Goal: Task Accomplishment & Management: Manage account settings

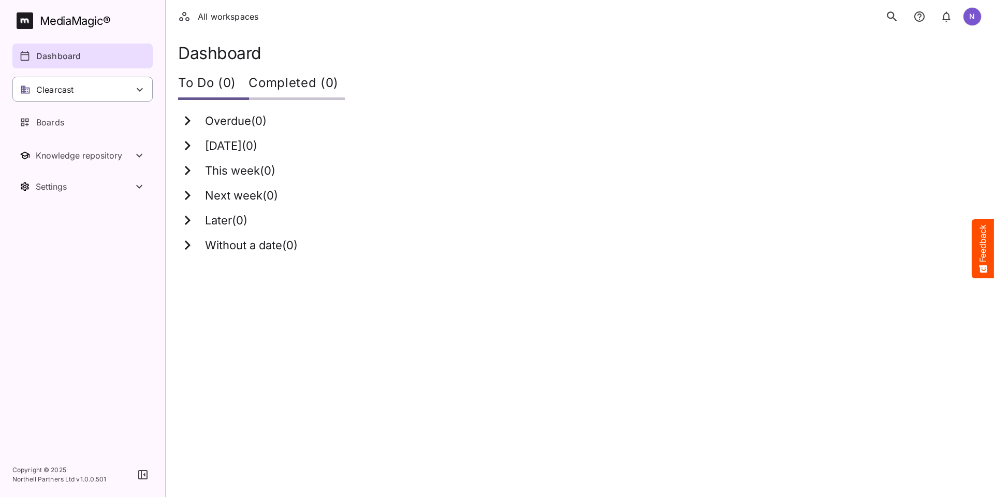
click at [136, 85] on icon at bounding box center [140, 89] width 12 height 12
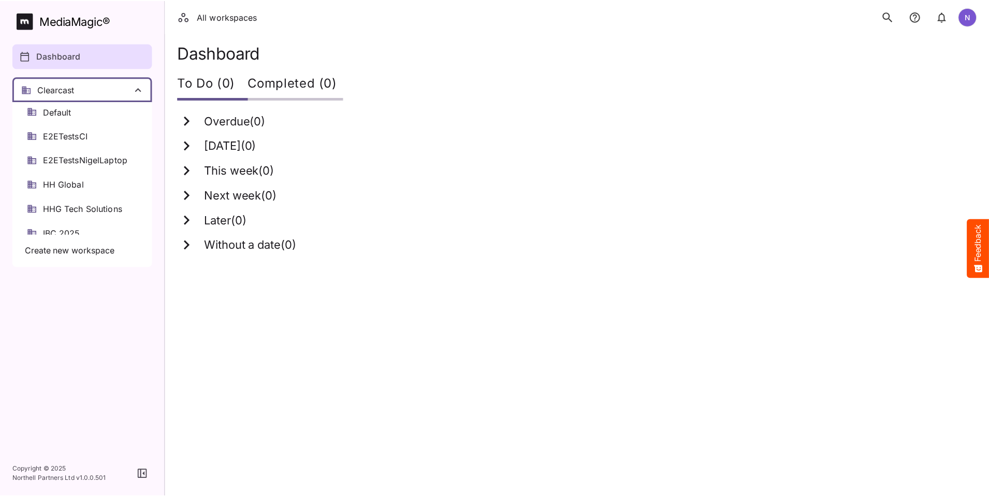
scroll to position [104, 0]
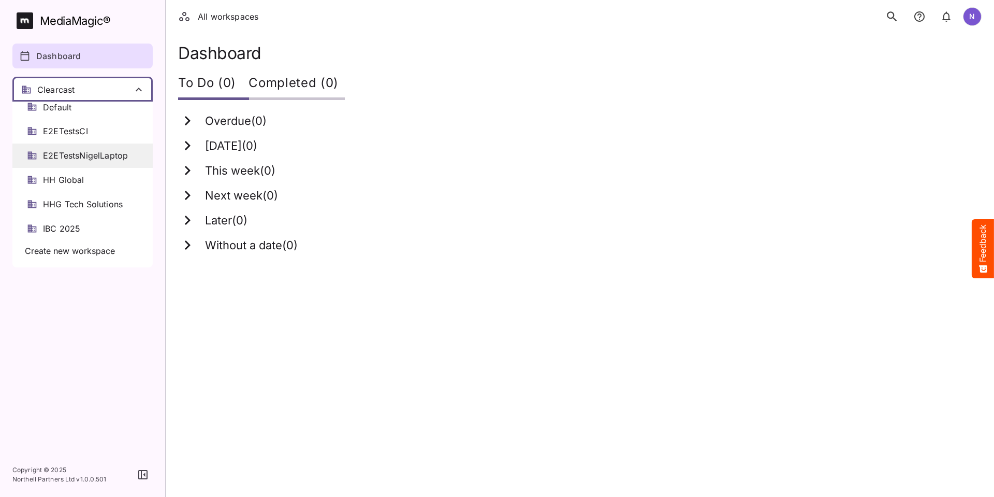
click at [88, 152] on span "E2ETestsNigelLaptop" at bounding box center [85, 156] width 85 height 12
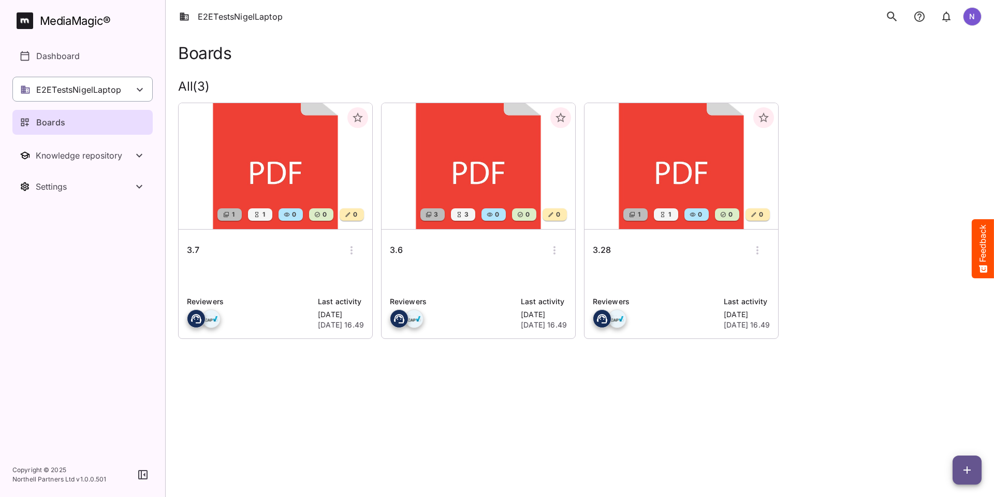
click at [139, 89] on icon at bounding box center [140, 89] width 12 height 12
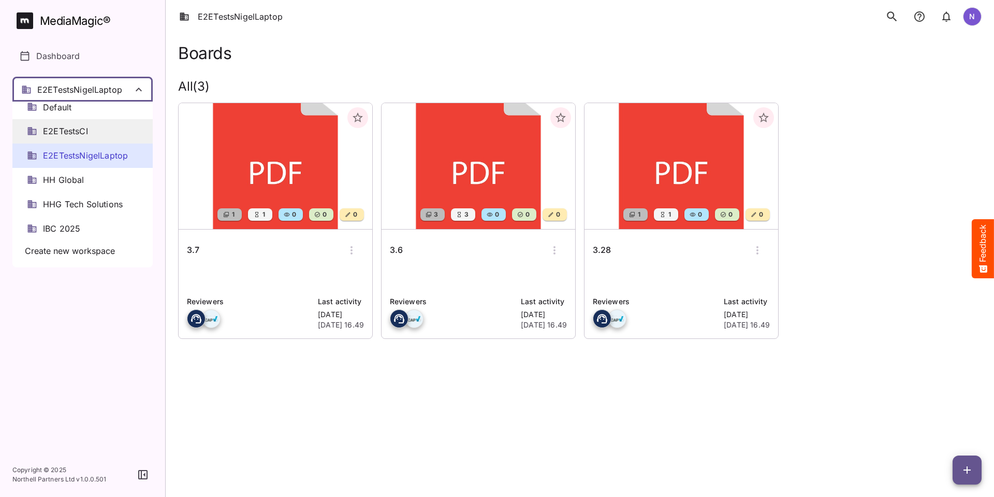
click at [86, 129] on span "E2ETestsCI" at bounding box center [65, 131] width 45 height 12
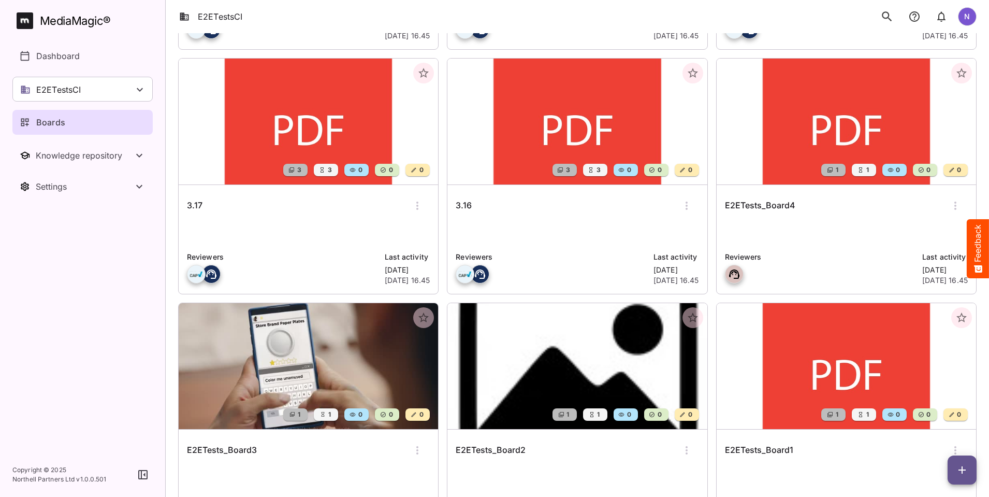
scroll to position [311, 0]
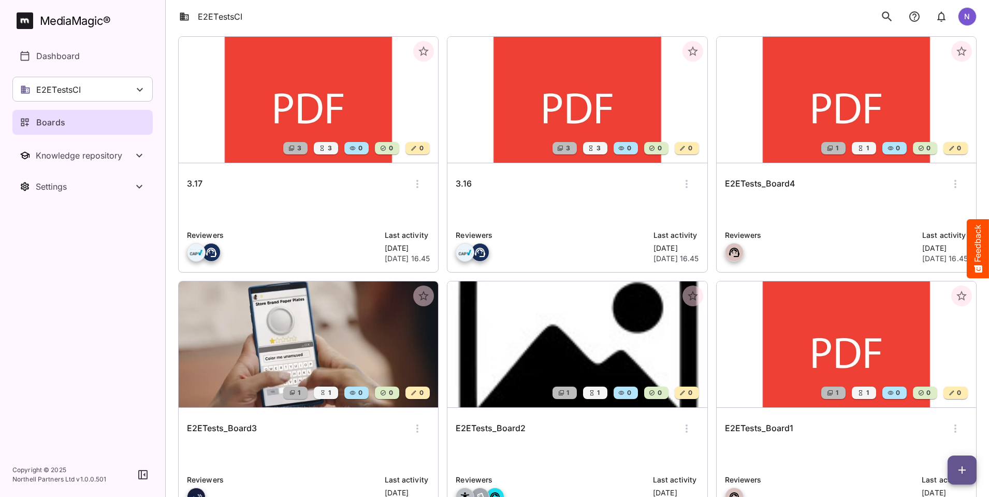
click at [725, 426] on h6 "E2ETests_Board1" at bounding box center [759, 428] width 68 height 13
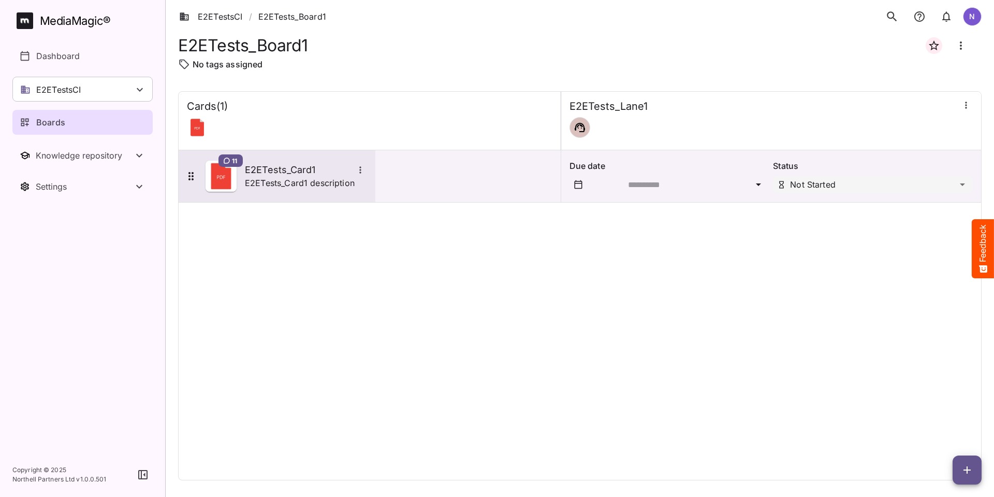
click at [277, 170] on h5 "E2ETests_Card1" at bounding box center [299, 170] width 109 height 12
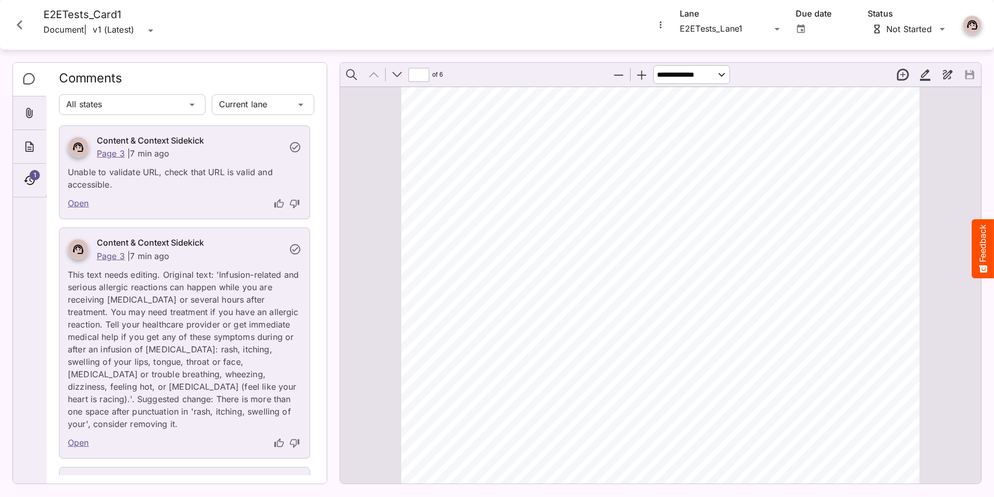
click at [72, 203] on link "Open" at bounding box center [78, 203] width 21 height 13
type input "*"
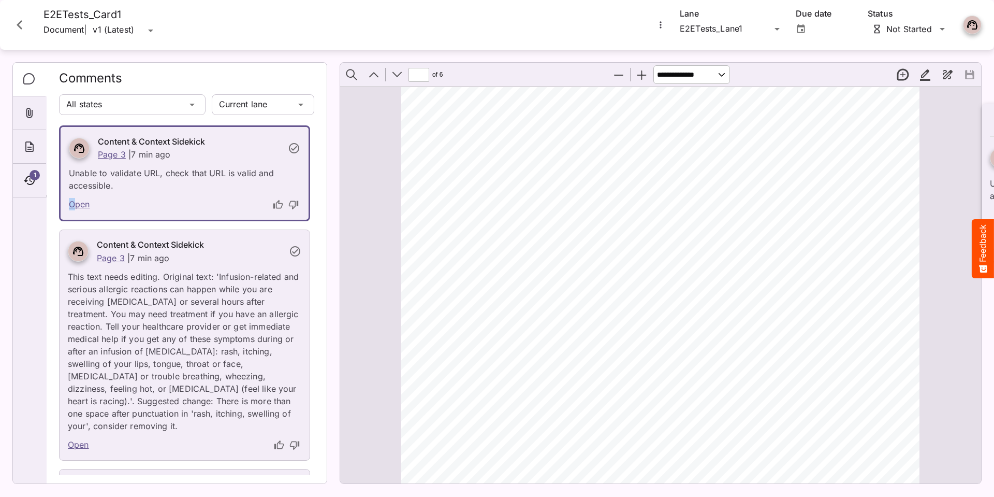
scroll to position [1365, 0]
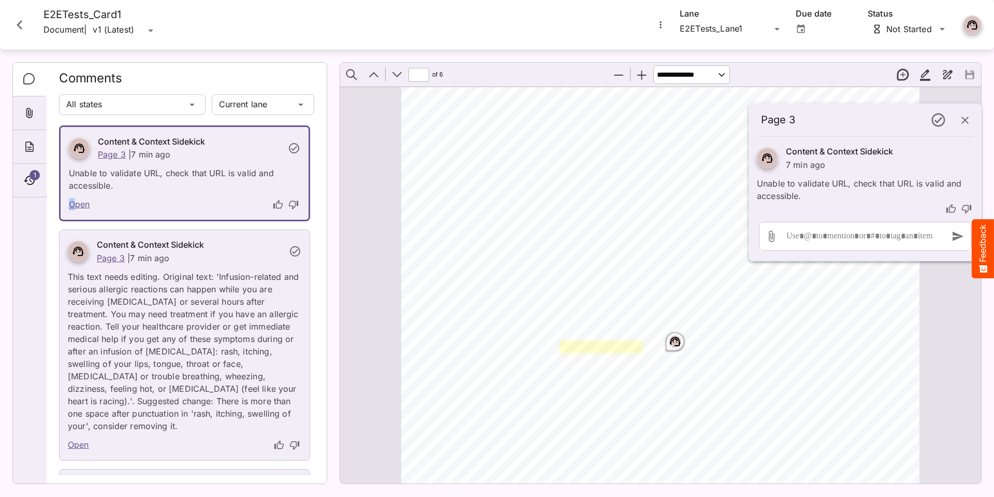
click at [560, 343] on link "Page ⁨3⁩" at bounding box center [601, 346] width 82 height 11
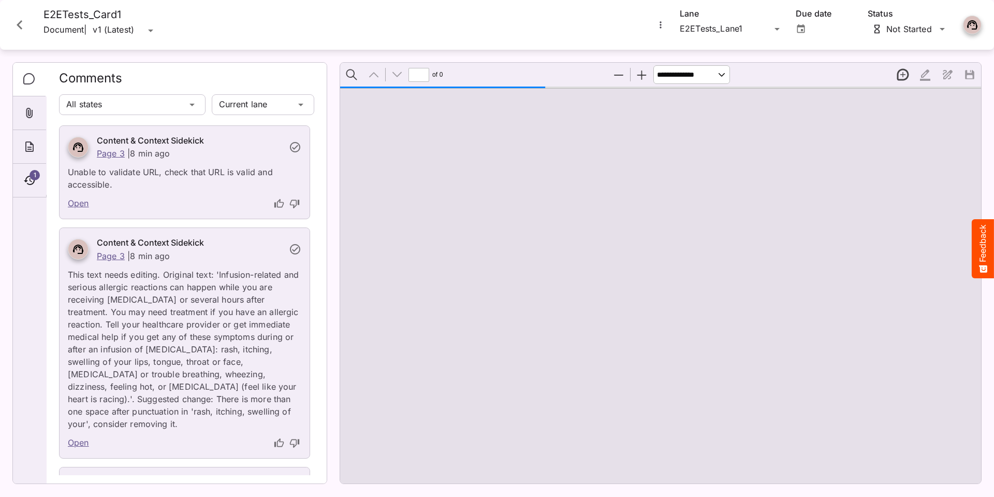
type input "*"
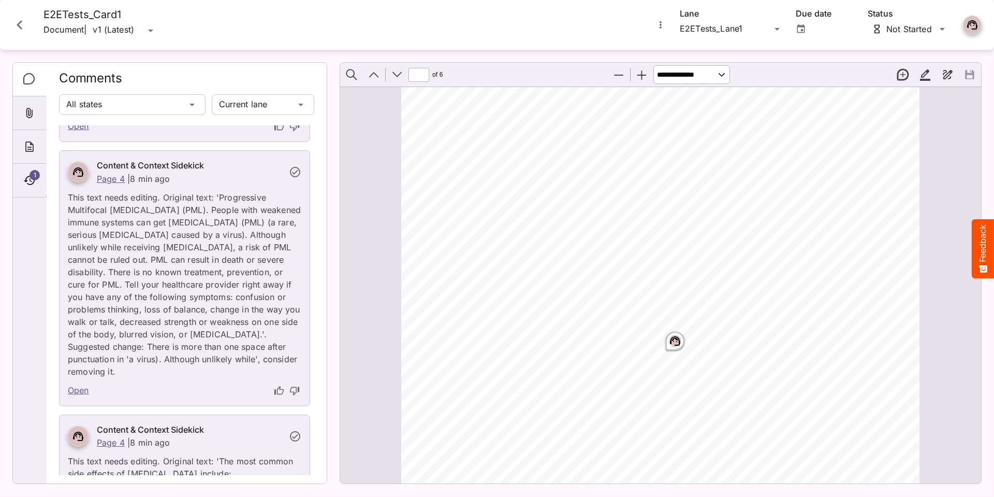
scroll to position [829, 0]
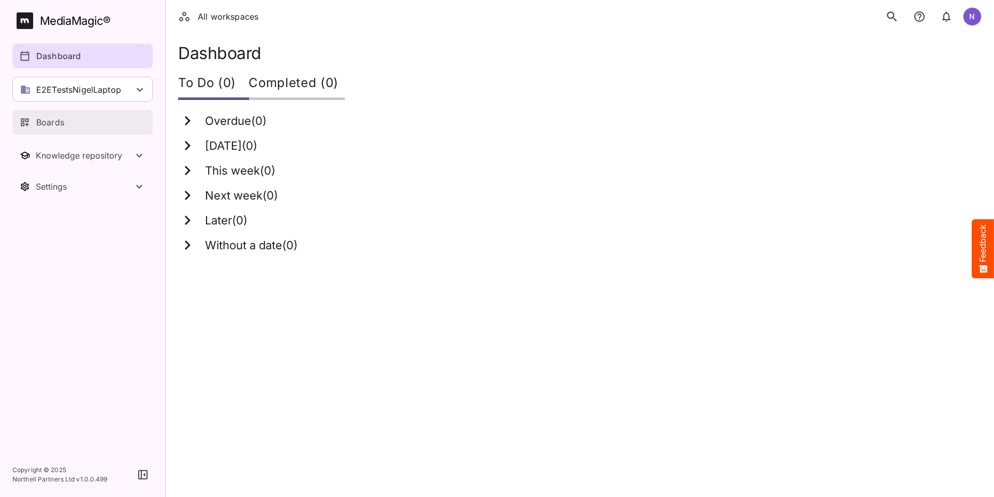
click at [56, 124] on p "Boards" at bounding box center [50, 122] width 28 height 12
click at [140, 91] on icon at bounding box center [140, 90] width 6 height 4
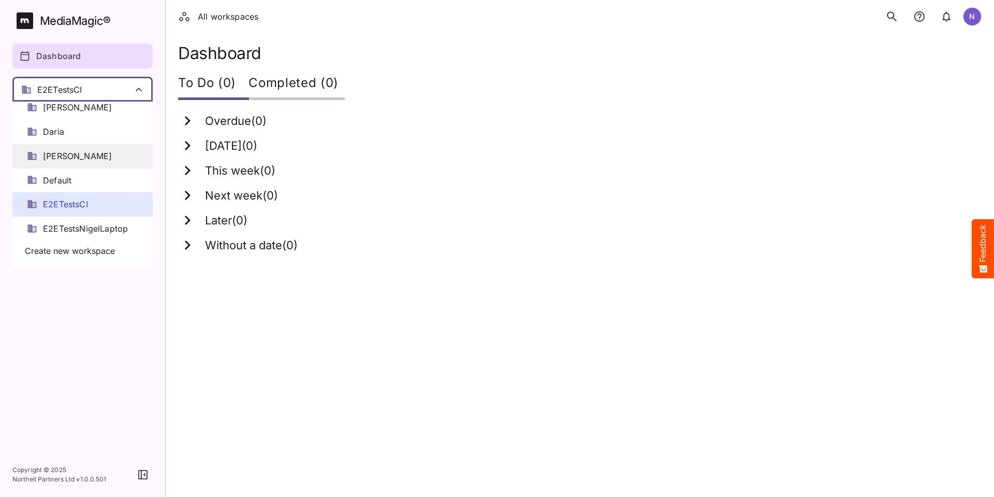
scroll to position [52, 0]
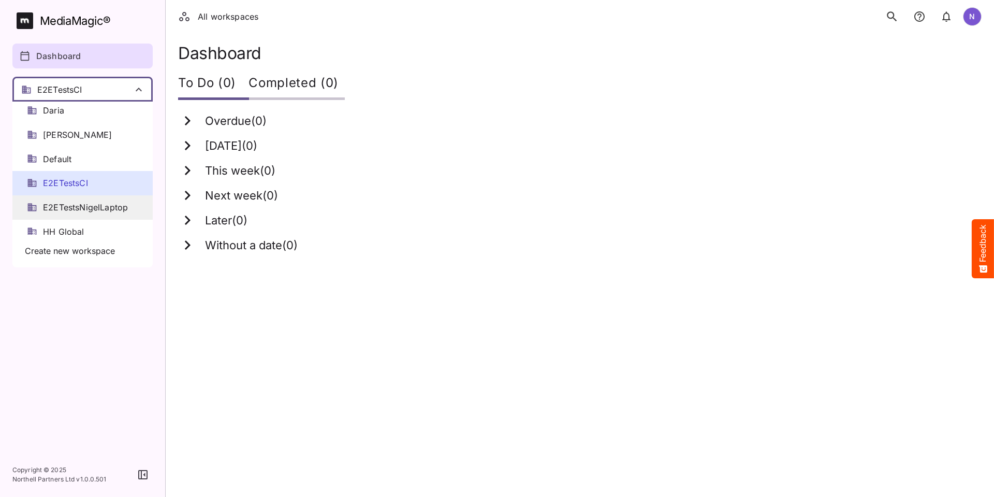
click at [91, 205] on span "E2ETestsNigelLaptop" at bounding box center [85, 207] width 85 height 12
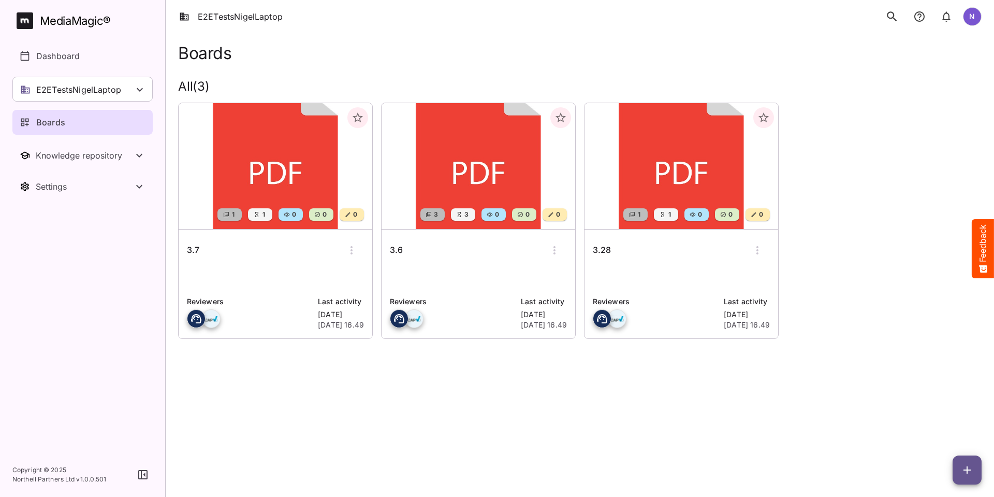
click at [194, 246] on h6 "3.7" at bounding box center [193, 249] width 12 height 13
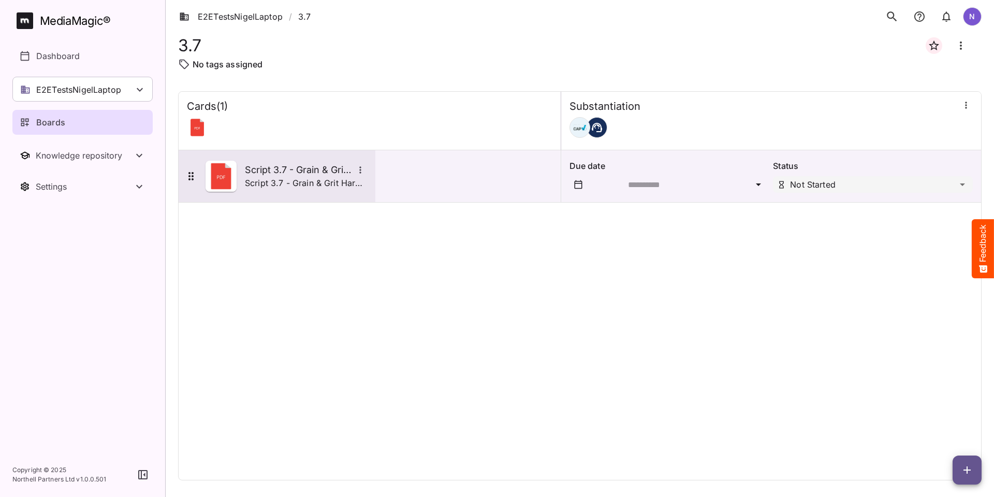
click at [263, 172] on h5 "Script 3.7 - Grain & Grit Hardware" at bounding box center [299, 170] width 109 height 12
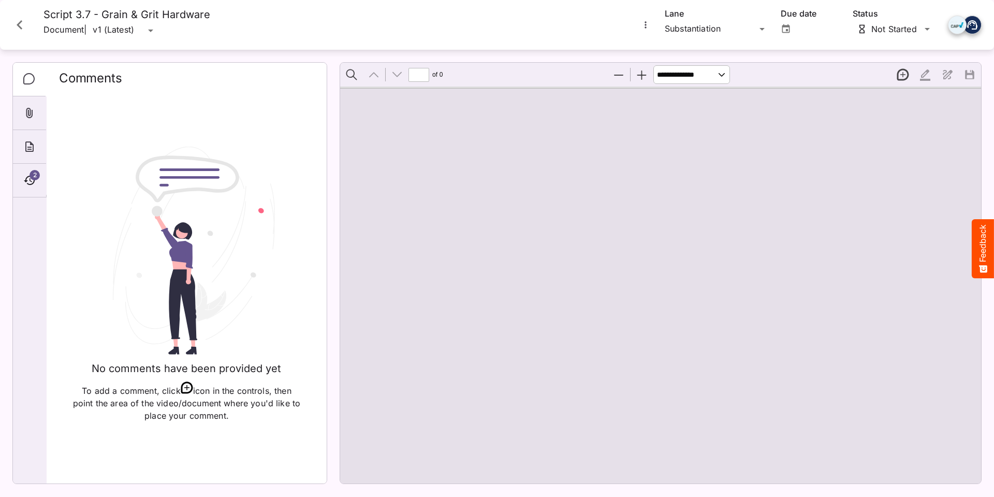
type input "*"
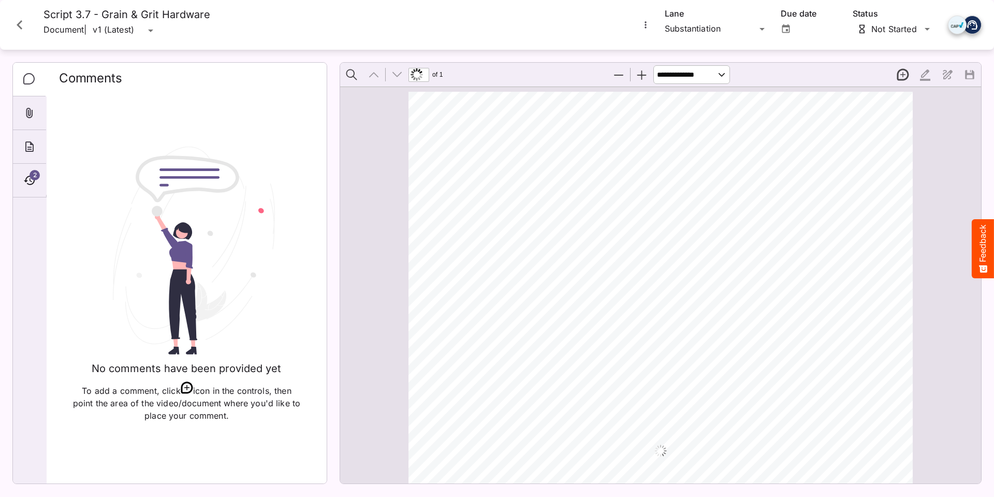
scroll to position [5, 0]
click at [28, 175] on icon "Timeline" at bounding box center [29, 180] width 12 height 12
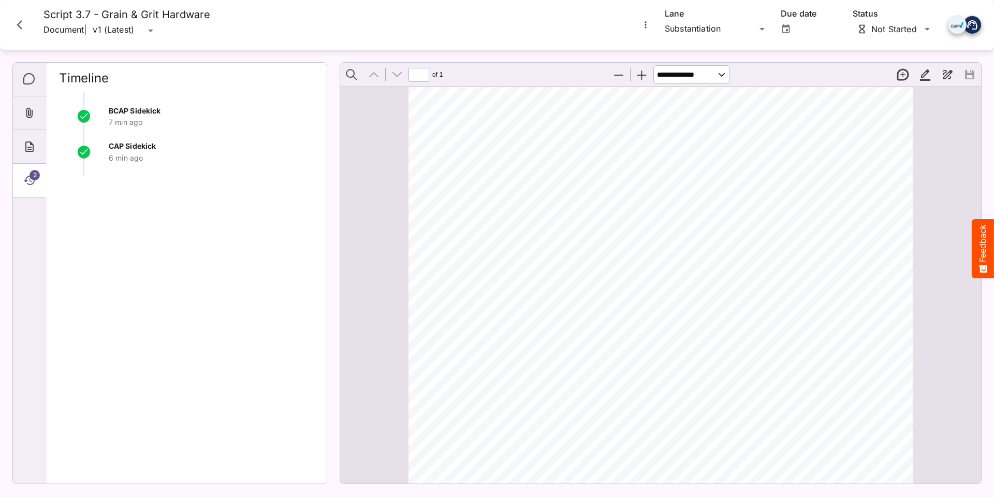
click at [19, 25] on icon "Close card" at bounding box center [20, 24] width 6 height 9
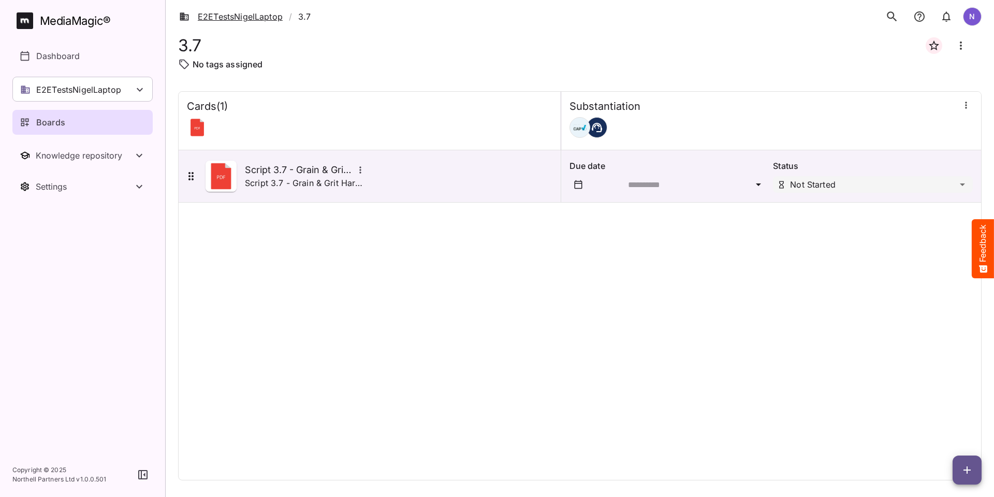
click at [218, 16] on link "E2ETestsNigelLaptop" at bounding box center [231, 16] width 104 height 12
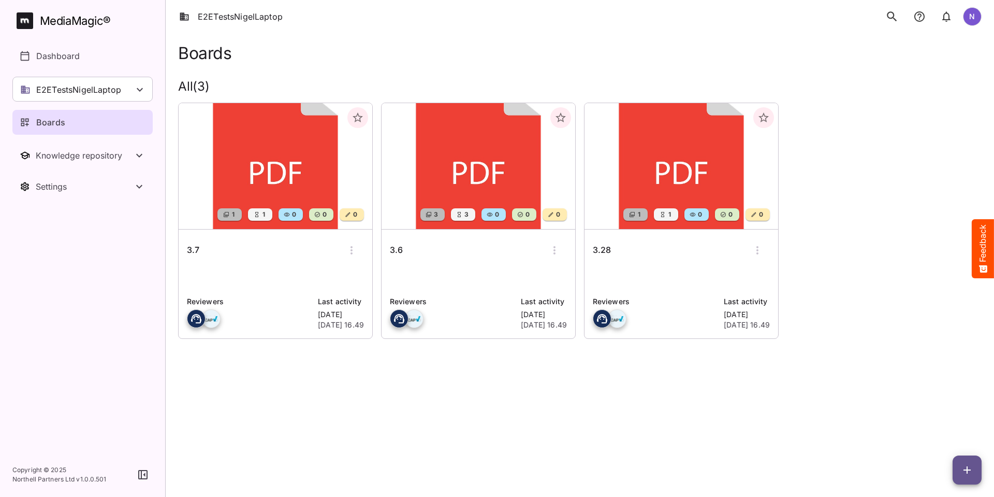
click at [398, 249] on h6 "3.6" at bounding box center [396, 249] width 13 height 13
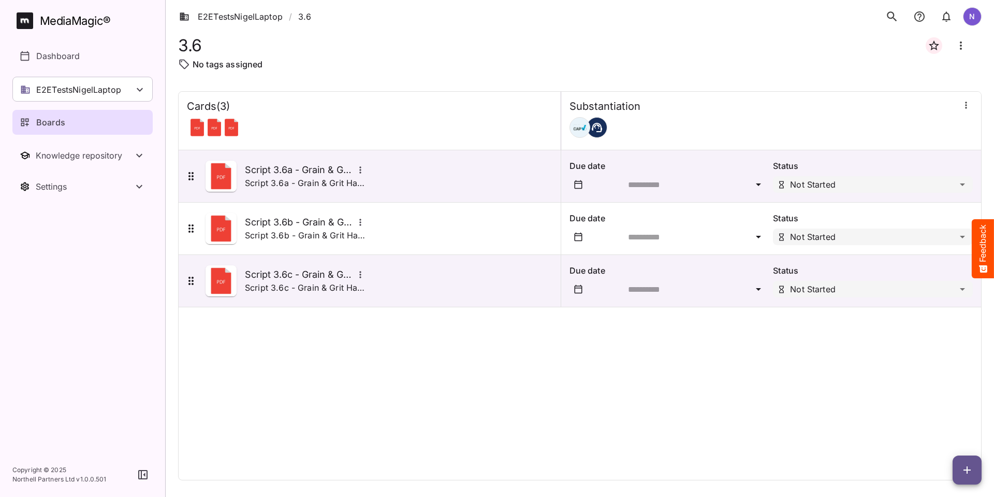
click at [280, 177] on p "Script 3.6a - Grain & Grit Hardware - multiple advertisers description" at bounding box center [306, 183] width 122 height 12
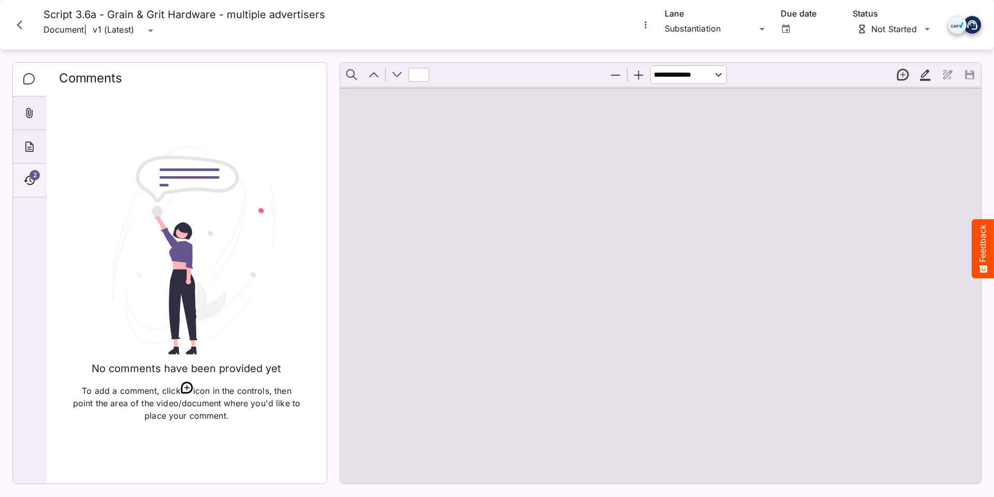
click at [33, 178] on span "2" at bounding box center [35, 175] width 10 height 10
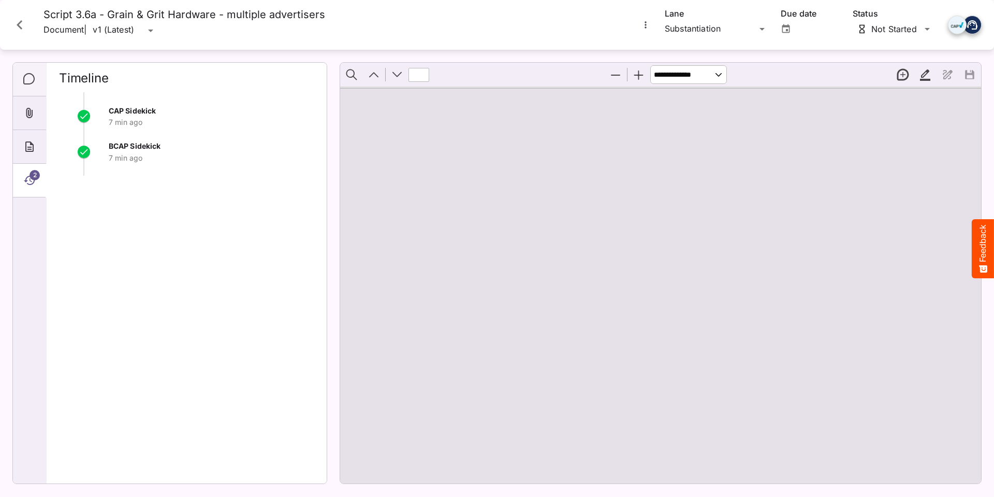
click at [30, 78] on icon "Comments" at bounding box center [29, 79] width 12 height 12
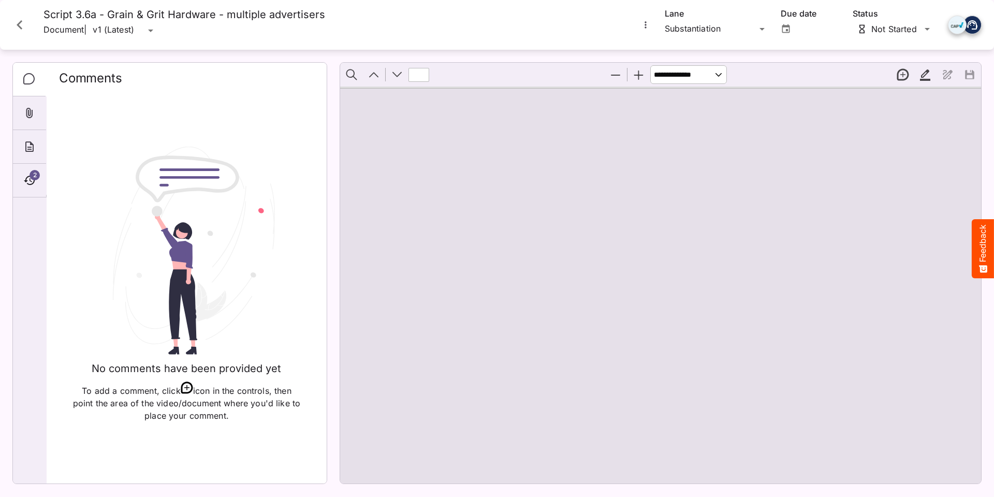
click at [13, 20] on icon "Close card" at bounding box center [19, 25] width 19 height 19
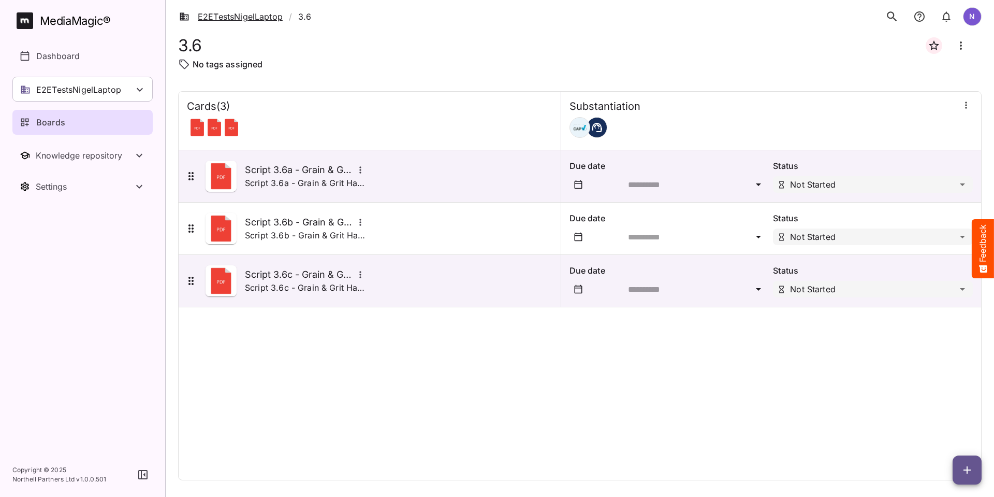
click at [225, 19] on link "E2ETestsNigelLaptop" at bounding box center [231, 16] width 104 height 12
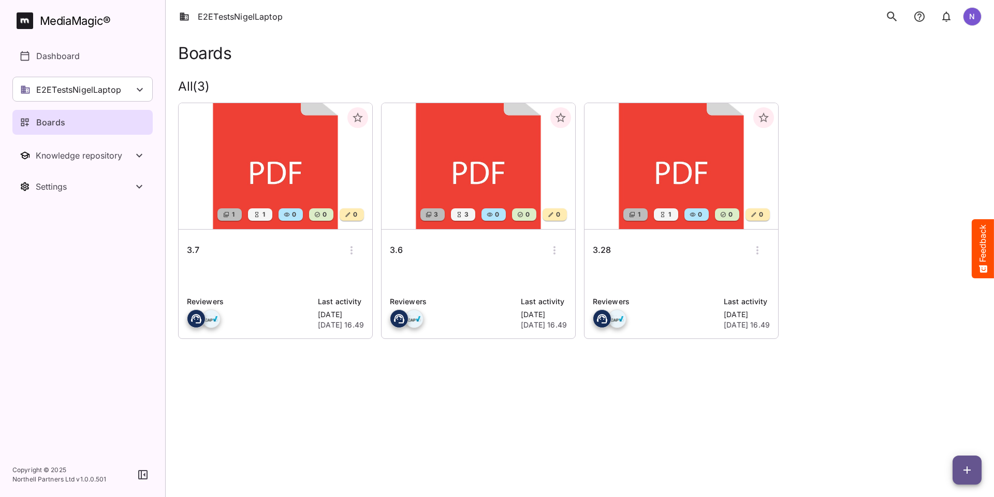
click at [608, 250] on h6 "3.28" at bounding box center [602, 249] width 18 height 13
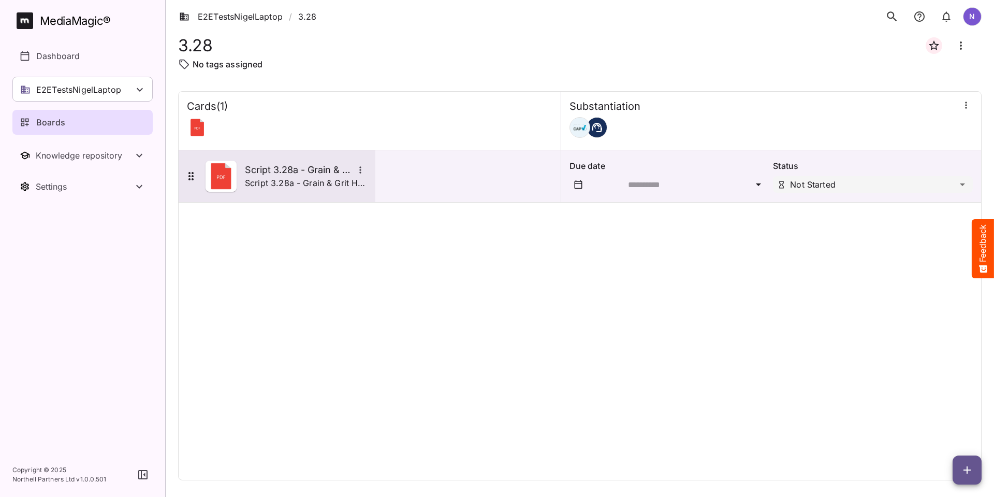
click at [281, 171] on h5 "Script 3.28a - Grain & Grit Hardware" at bounding box center [299, 170] width 109 height 12
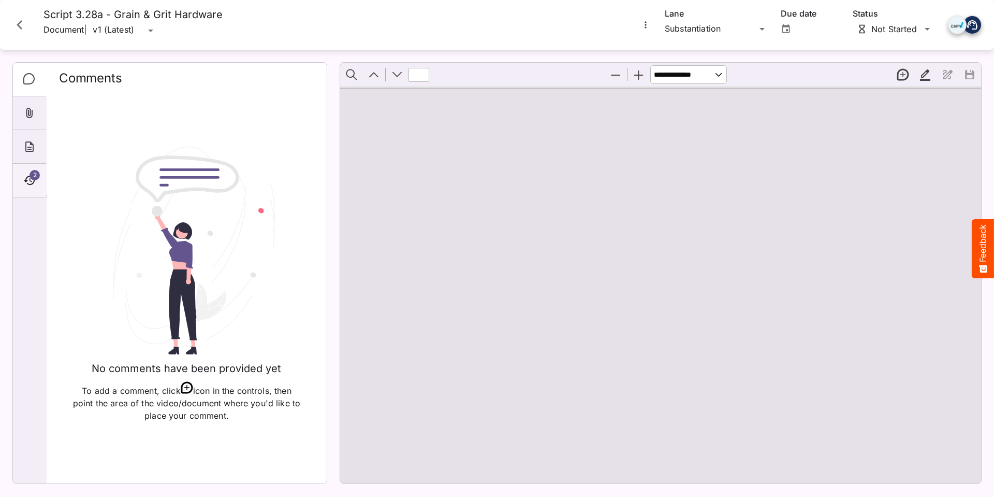
click at [27, 176] on icon "Timeline" at bounding box center [29, 180] width 12 height 12
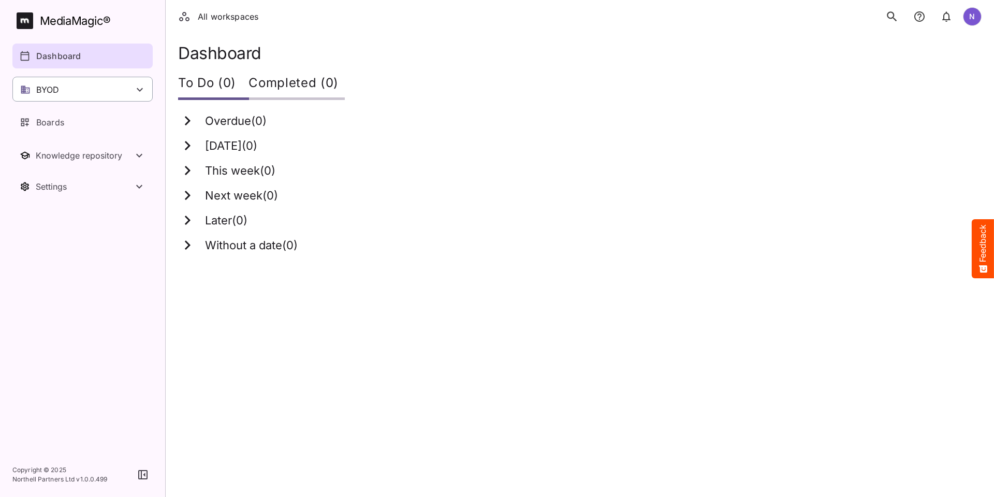
click at [138, 85] on icon at bounding box center [140, 89] width 12 height 12
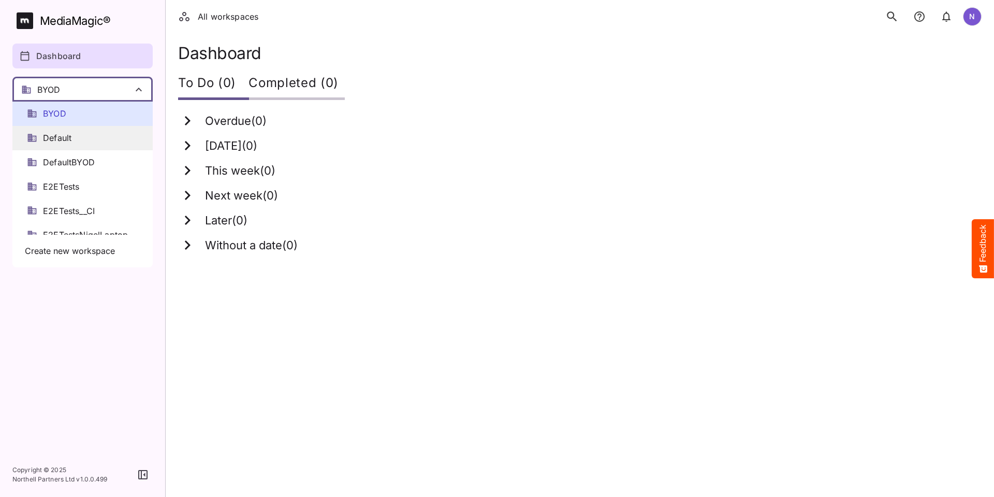
scroll to position [52, 0]
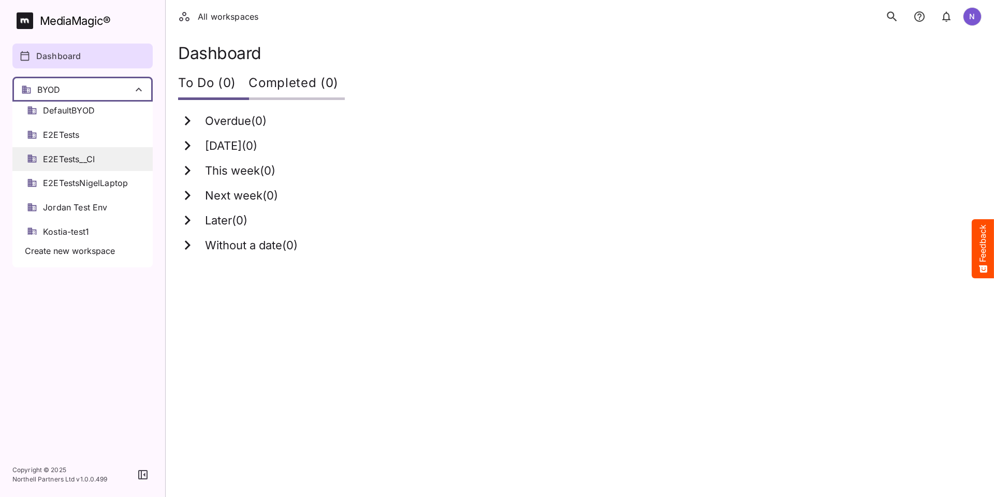
click at [70, 157] on span "E2ETests__CI" at bounding box center [69, 159] width 52 height 12
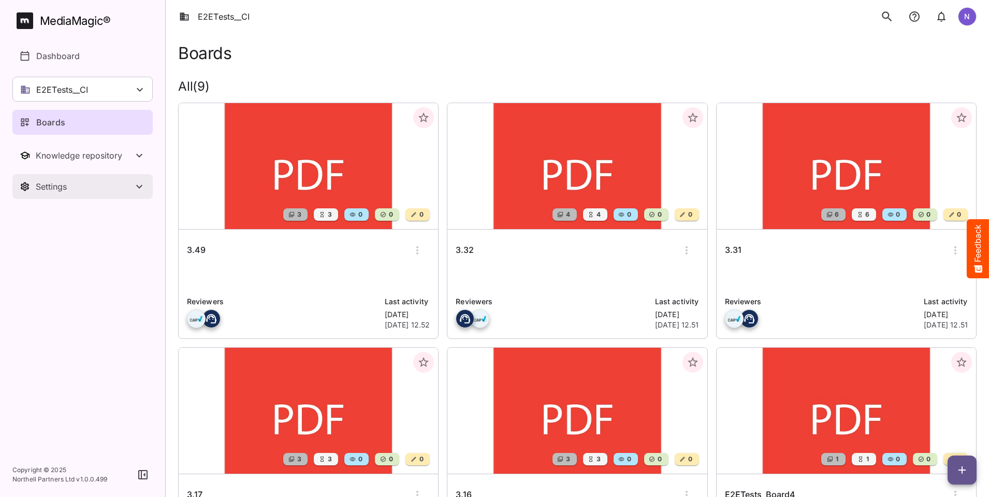
click at [52, 180] on button "Settings" at bounding box center [82, 186] width 140 height 25
click at [68, 214] on p "Workspace details" at bounding box center [73, 217] width 74 height 12
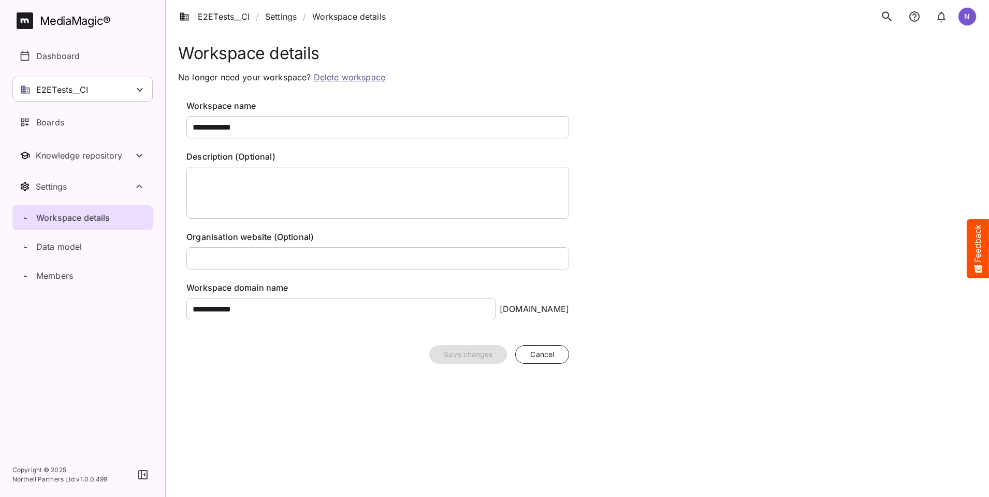
click at [344, 77] on link "Delete workspace" at bounding box center [349, 77] width 71 height 10
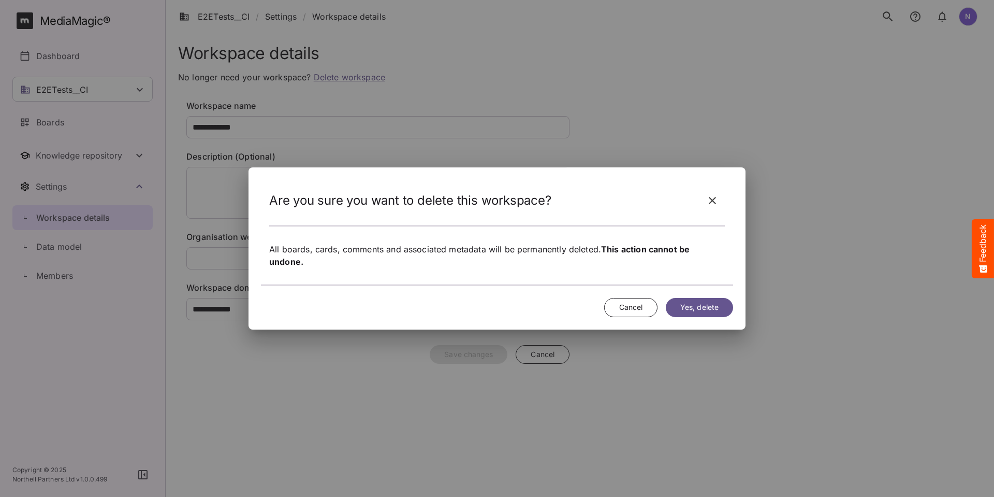
click at [696, 306] on span "Yes, delete" at bounding box center [700, 307] width 38 height 13
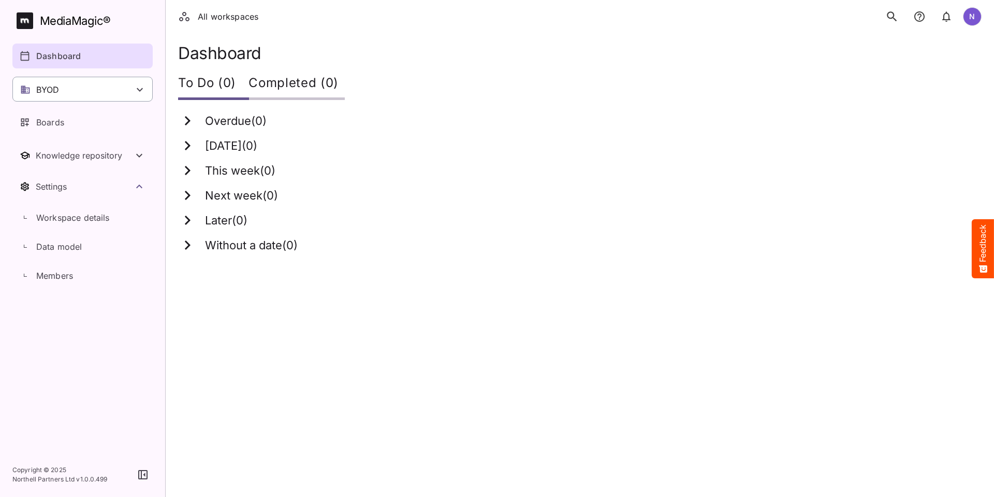
click at [139, 88] on icon at bounding box center [140, 89] width 12 height 12
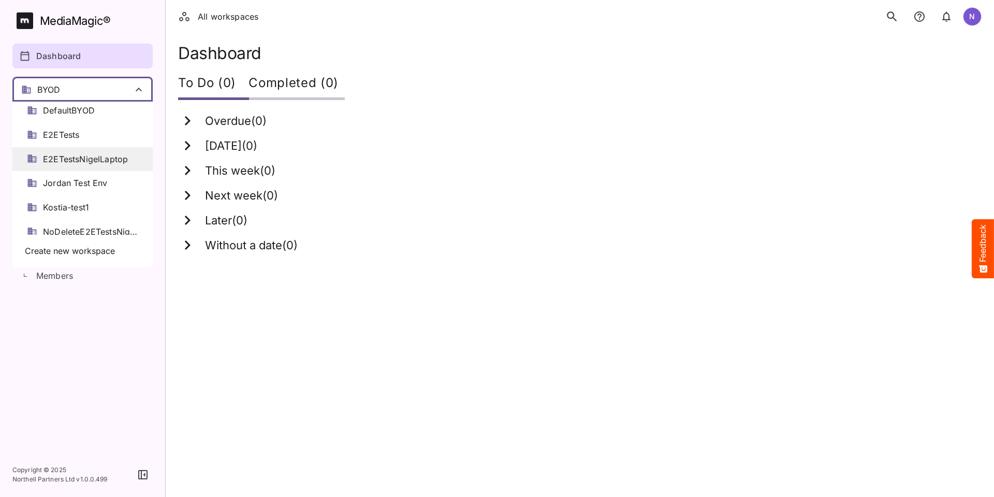
click at [84, 157] on span "E2ETestsNigelLaptop" at bounding box center [85, 159] width 85 height 12
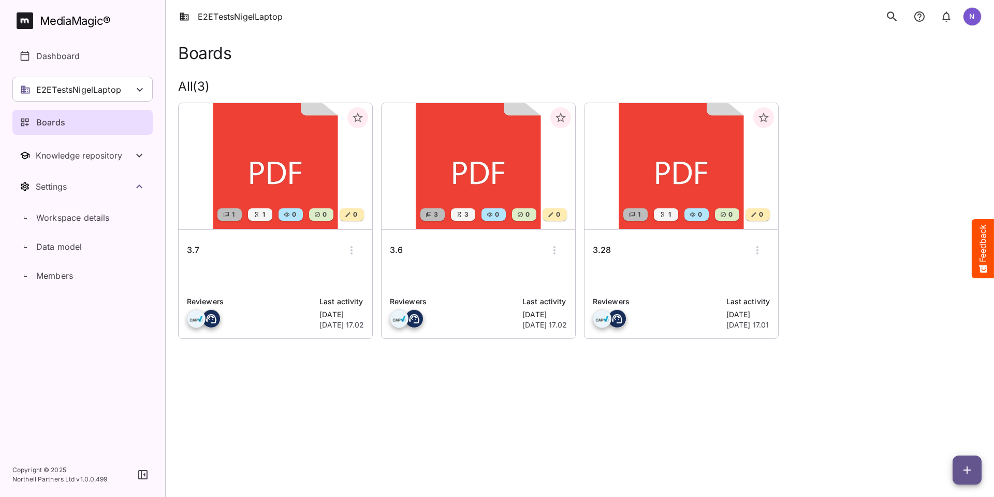
click at [194, 252] on h6 "3.7" at bounding box center [193, 249] width 12 height 13
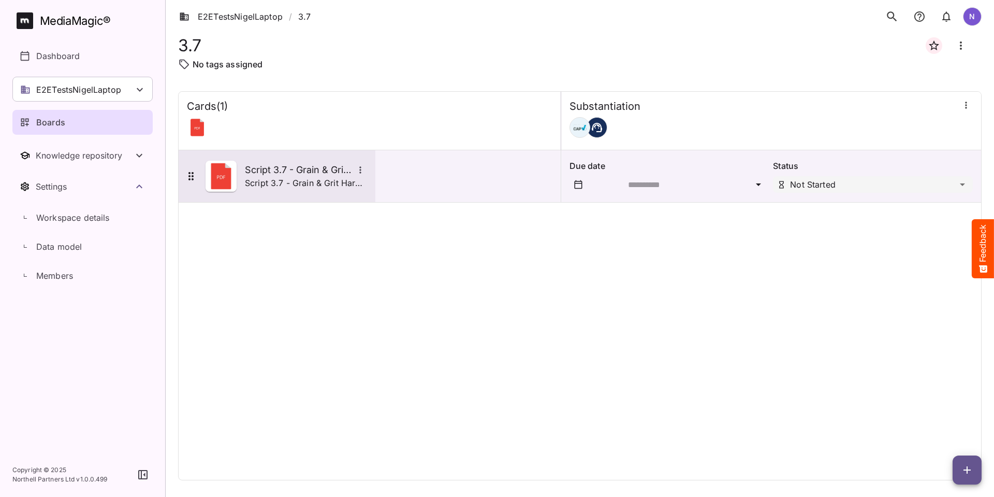
click at [252, 173] on h5 "Script 3.7 - Grain & Grit Hardware" at bounding box center [299, 170] width 109 height 12
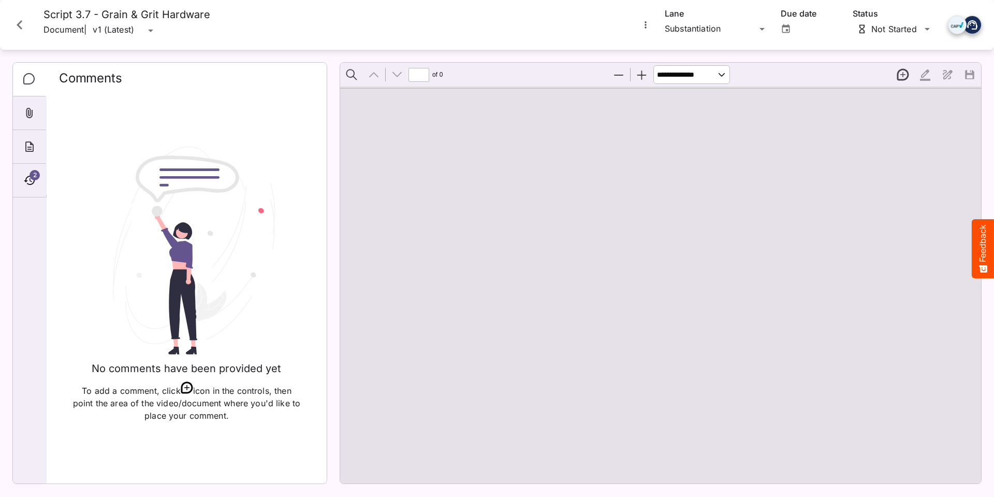
type input "*"
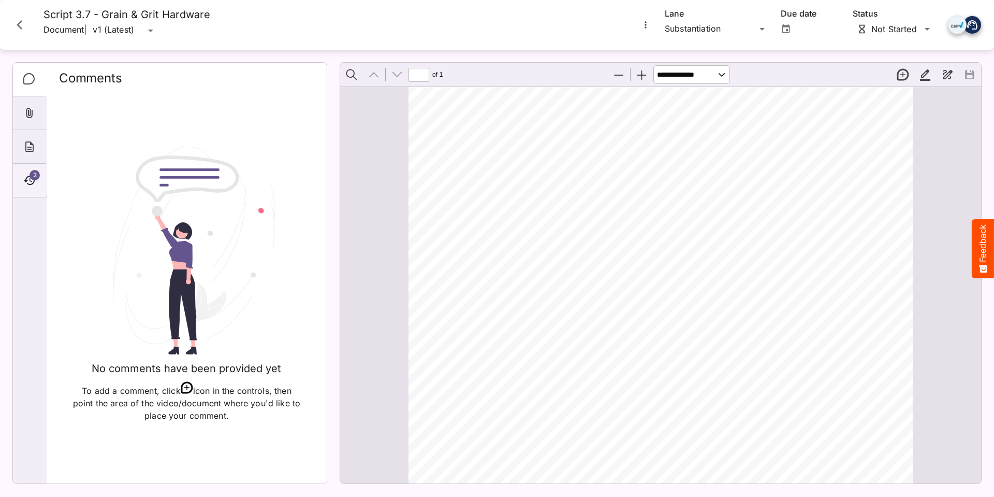
click at [23, 173] on div "2" at bounding box center [29, 181] width 33 height 34
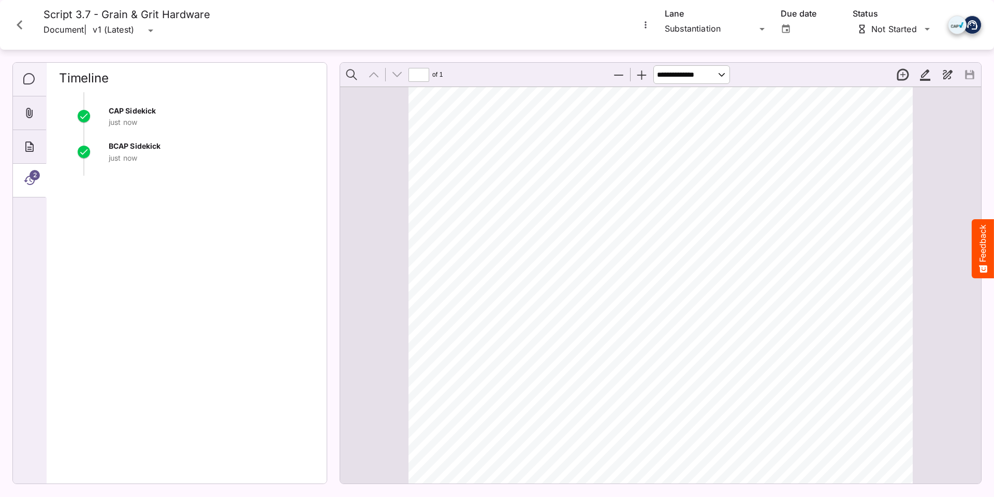
click at [21, 71] on div "Comments" at bounding box center [29, 80] width 33 height 34
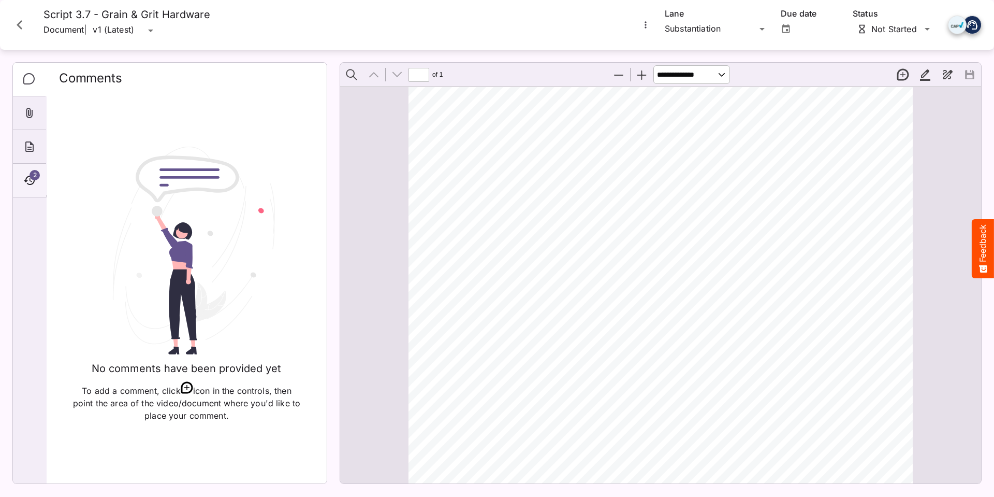
click at [27, 178] on icon "Timeline" at bounding box center [29, 180] width 12 height 12
